Goal: Task Accomplishment & Management: Manage account settings

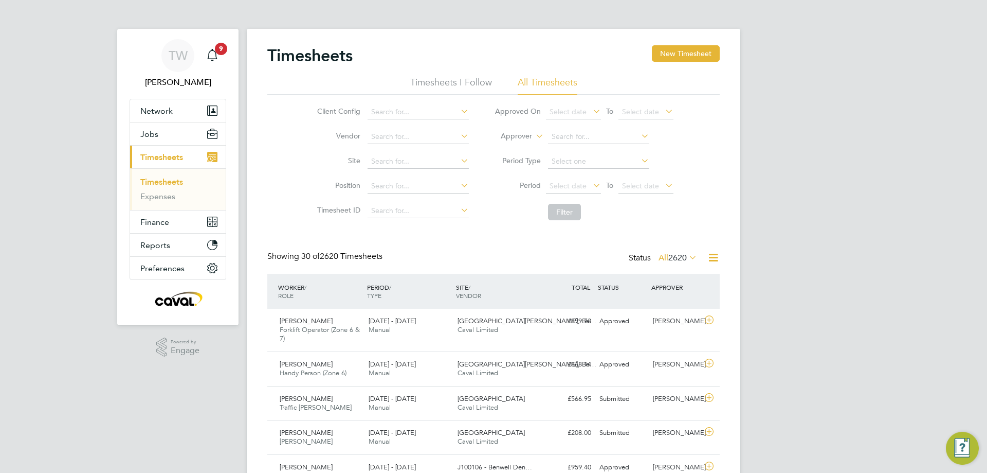
click at [168, 150] on button "Current page: Timesheets" at bounding box center [178, 157] width 96 height 23
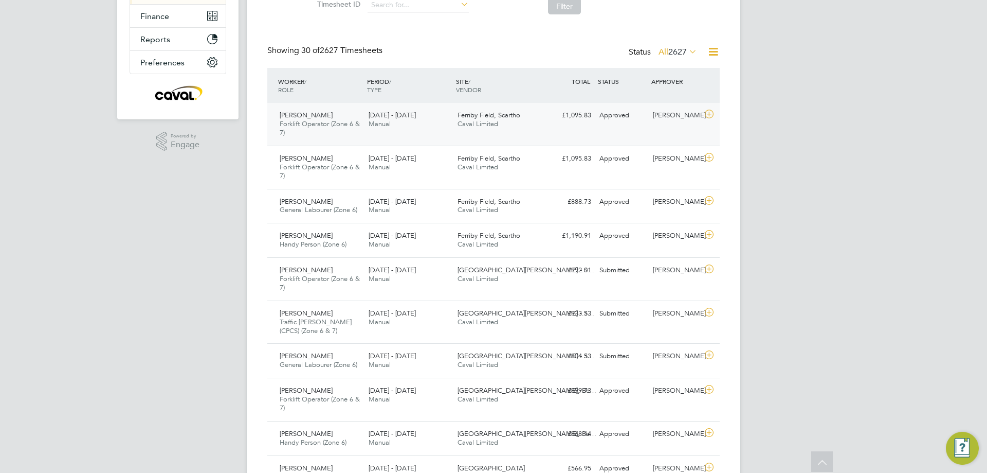
click at [705, 111] on icon at bounding box center [709, 114] width 13 height 8
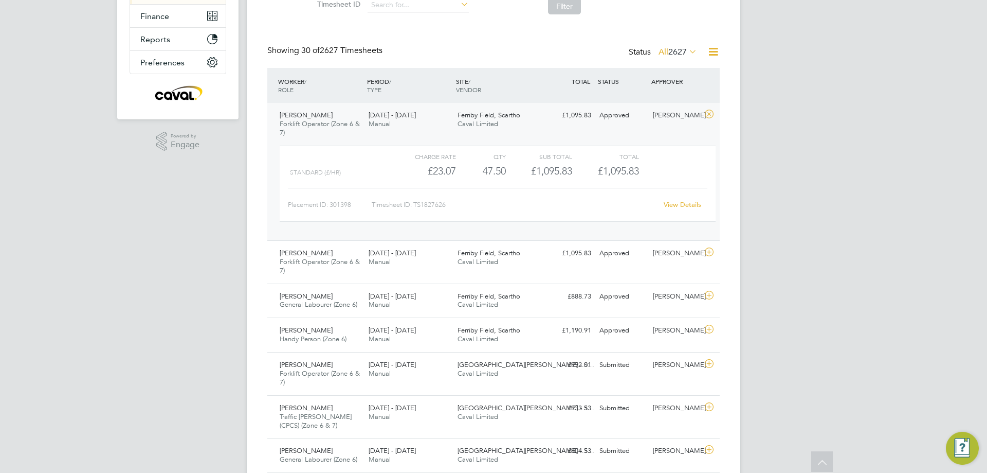
click at [675, 203] on link "View Details" at bounding box center [683, 204] width 38 height 9
click at [708, 251] on icon at bounding box center [709, 252] width 13 height 8
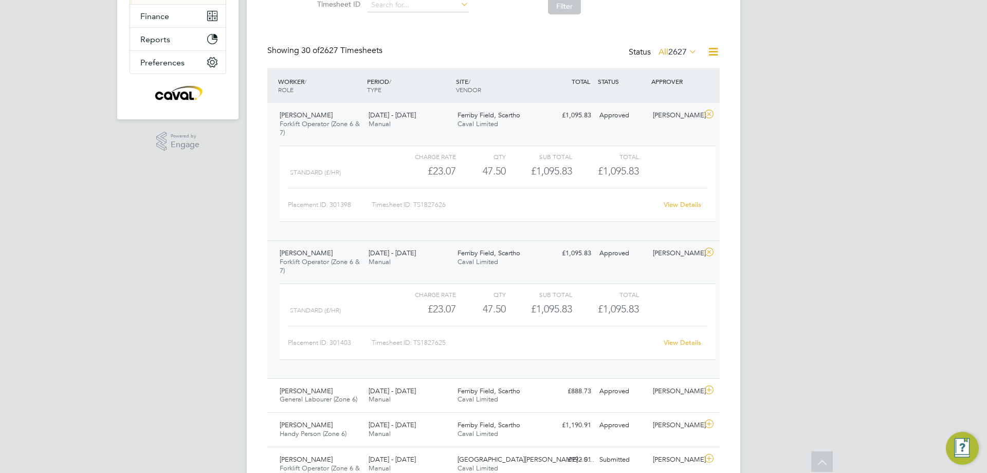
click at [686, 339] on link "View Details" at bounding box center [683, 342] width 38 height 9
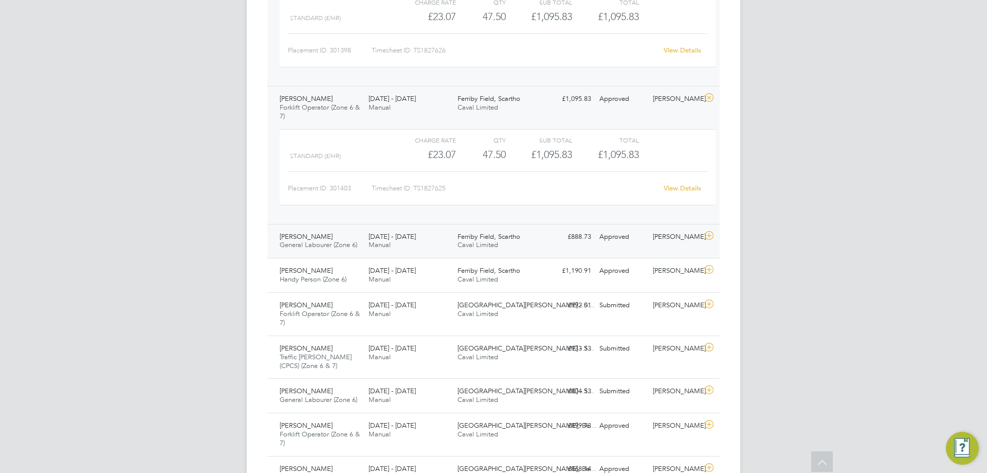
click at [708, 231] on icon at bounding box center [709, 235] width 13 height 8
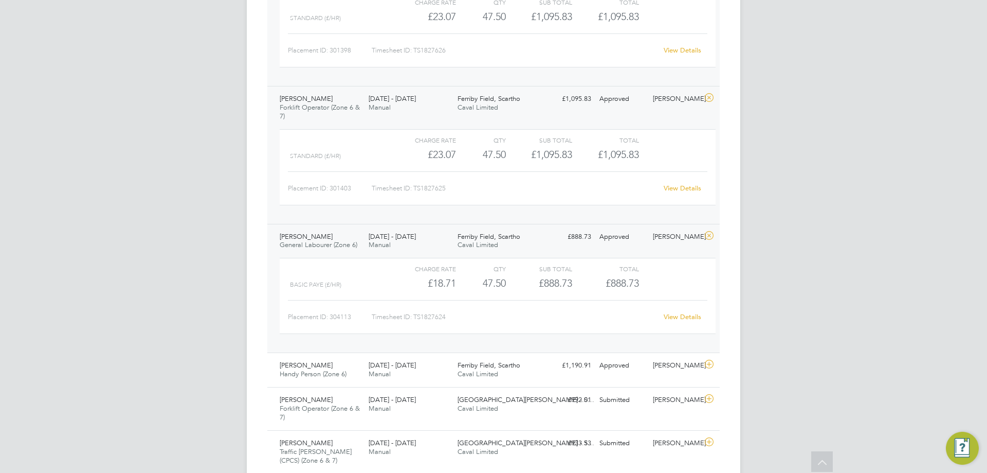
click at [677, 317] on link "View Details" at bounding box center [683, 316] width 38 height 9
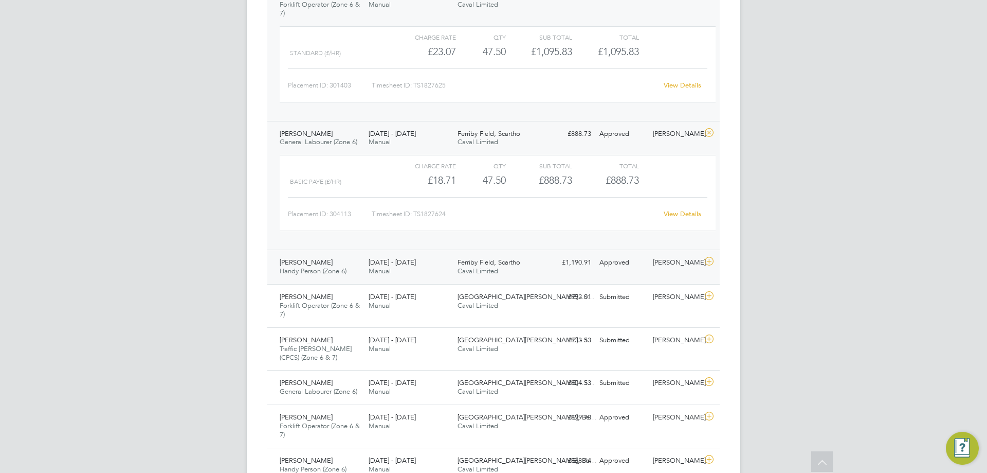
click at [709, 259] on icon at bounding box center [709, 261] width 13 height 8
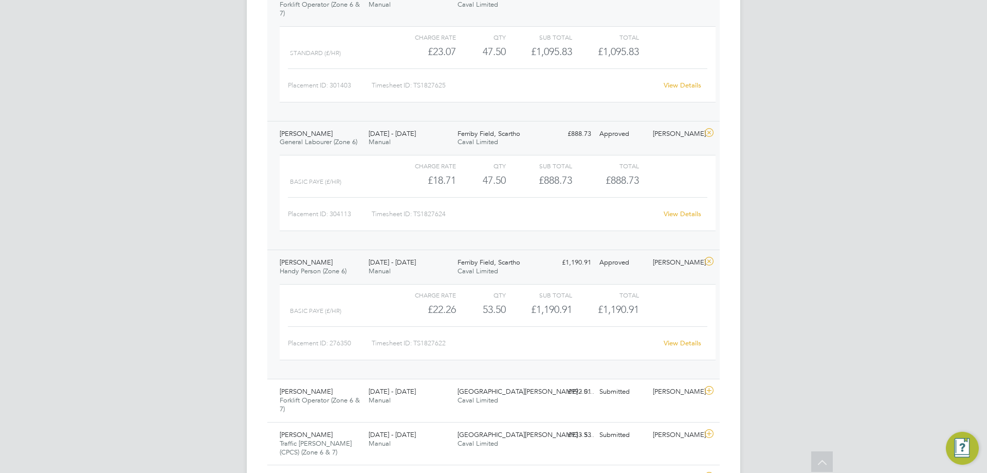
click at [696, 342] on link "View Details" at bounding box center [683, 342] width 38 height 9
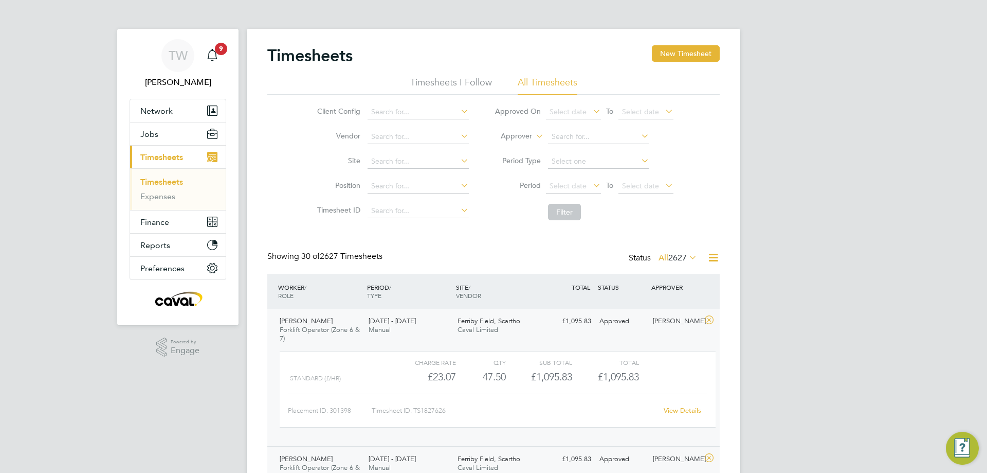
click at [166, 180] on link "Timesheets" at bounding box center [161, 182] width 43 height 10
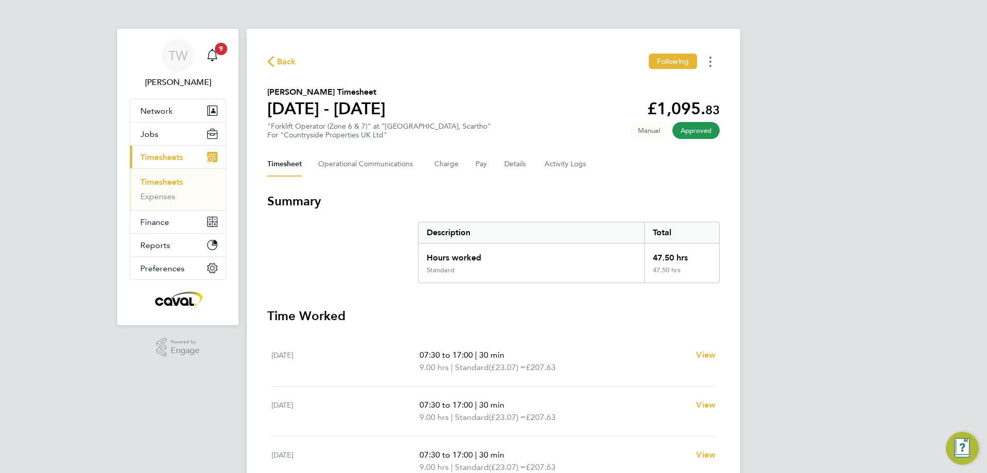
click at [711, 62] on circle "Timesheets Menu" at bounding box center [711, 62] width 2 height 2
click at [683, 82] on link "Download timesheet" at bounding box center [657, 84] width 123 height 21
click at [706, 63] on button "Timesheets Menu" at bounding box center [710, 61] width 19 height 16
click at [674, 84] on link "Download timesheet" at bounding box center [657, 84] width 123 height 21
click at [709, 65] on button "Timesheets Menu" at bounding box center [710, 61] width 19 height 16
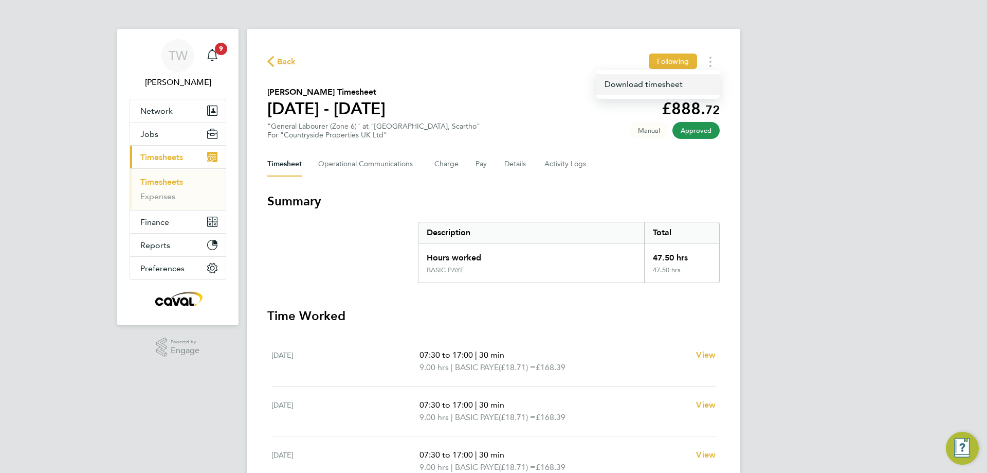
click at [681, 84] on link "Download timesheet" at bounding box center [657, 84] width 123 height 21
click at [713, 67] on button "Timesheets Menu" at bounding box center [710, 61] width 19 height 16
click at [688, 87] on link "Download timesheet" at bounding box center [657, 84] width 123 height 21
